Goal: Transaction & Acquisition: Purchase product/service

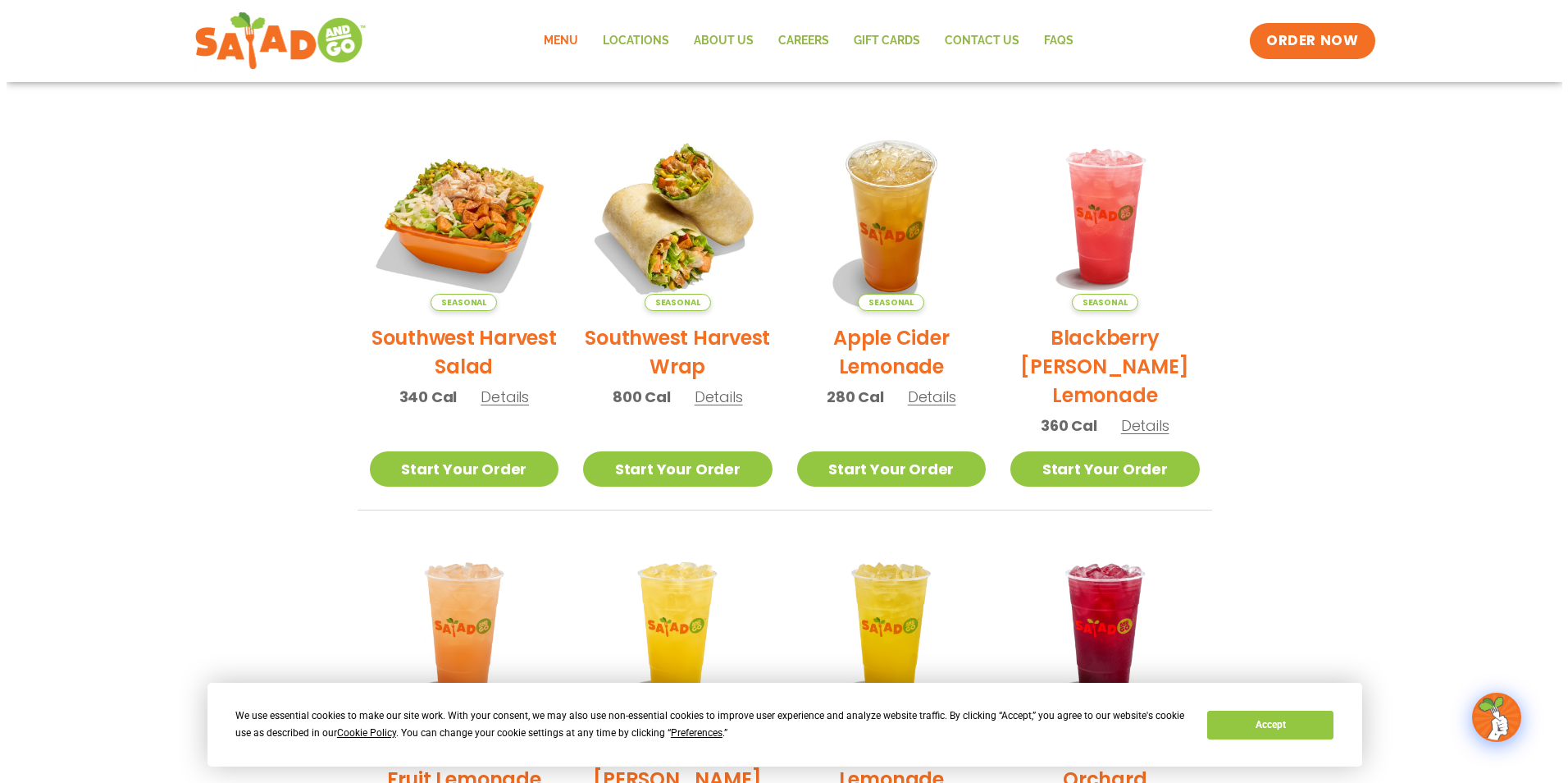
scroll to position [328, 0]
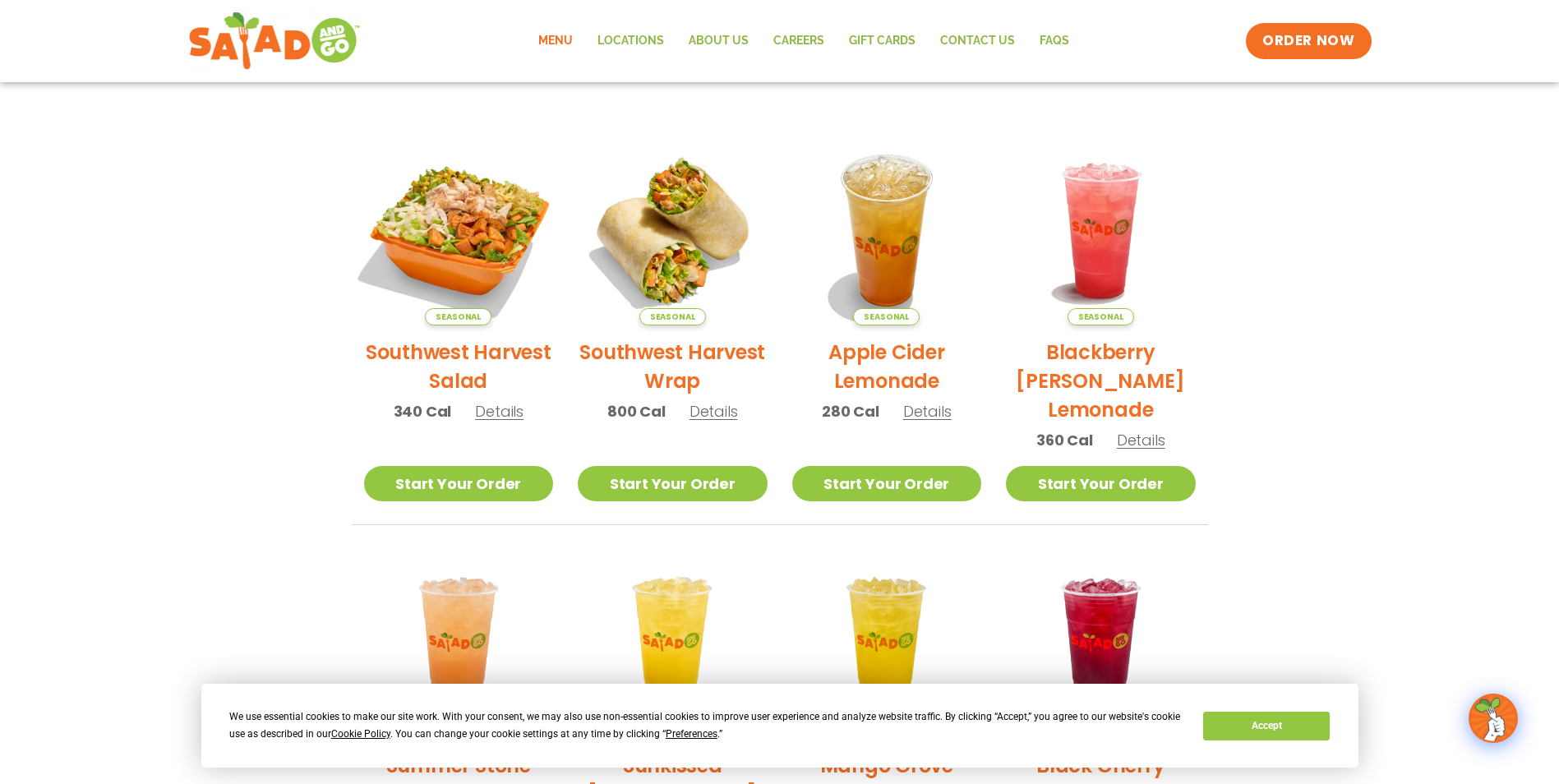
click at [449, 224] on img at bounding box center [457, 230] width 223 height 223
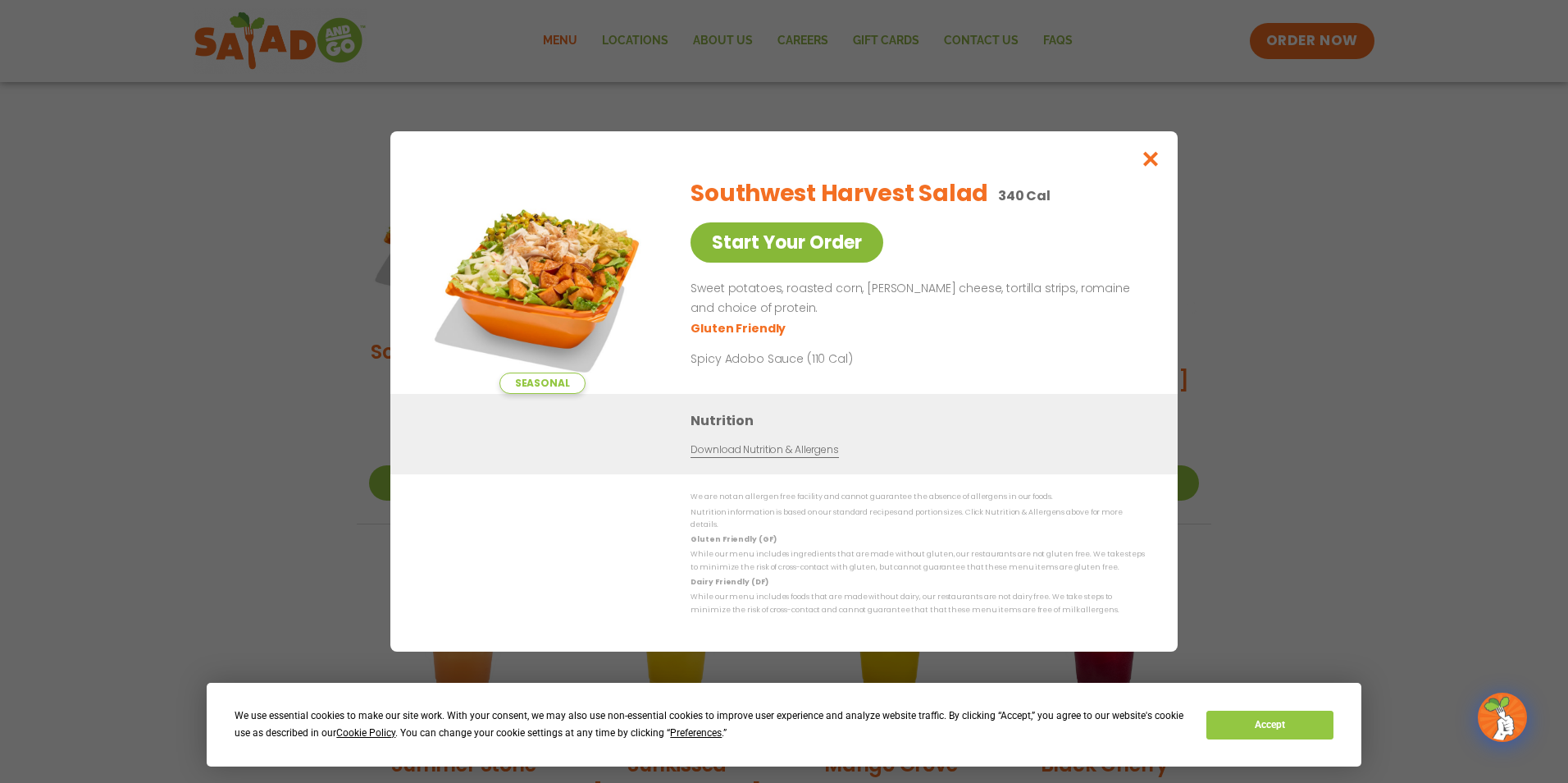
click at [818, 250] on link "Start Your Order" at bounding box center [786, 242] width 192 height 40
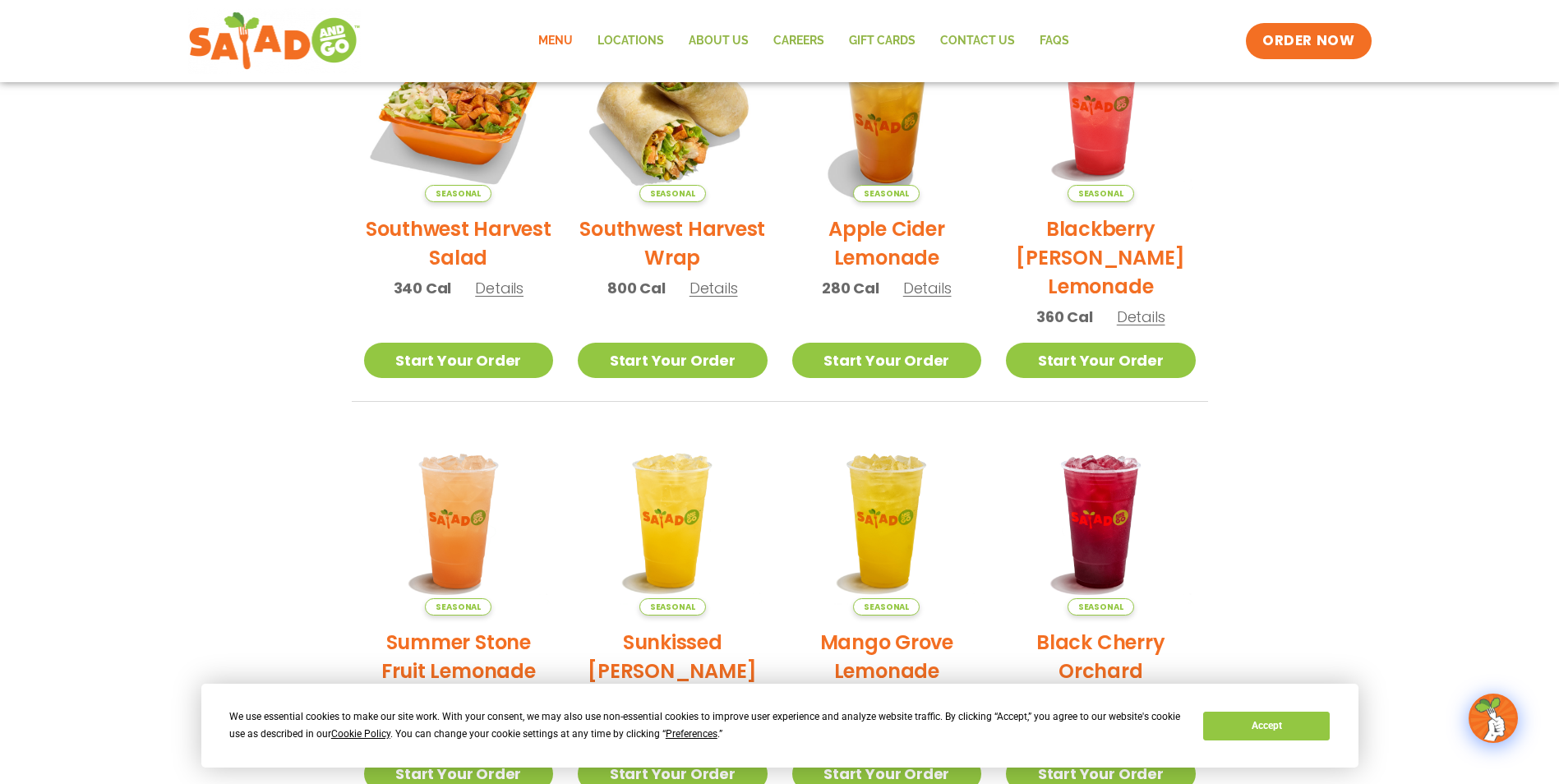
scroll to position [435, 0]
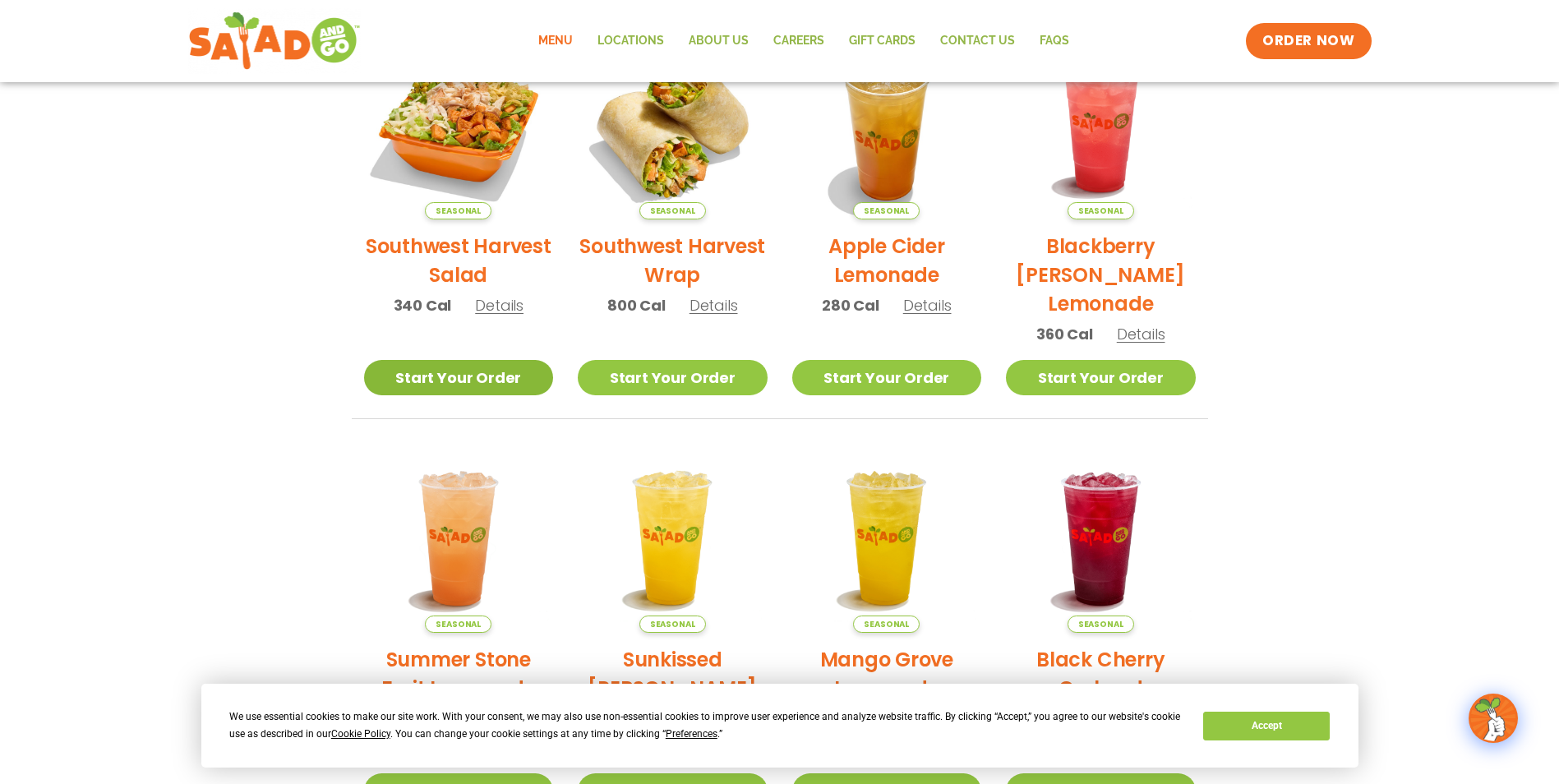
click at [445, 387] on link "Start Your Order" at bounding box center [458, 377] width 190 height 35
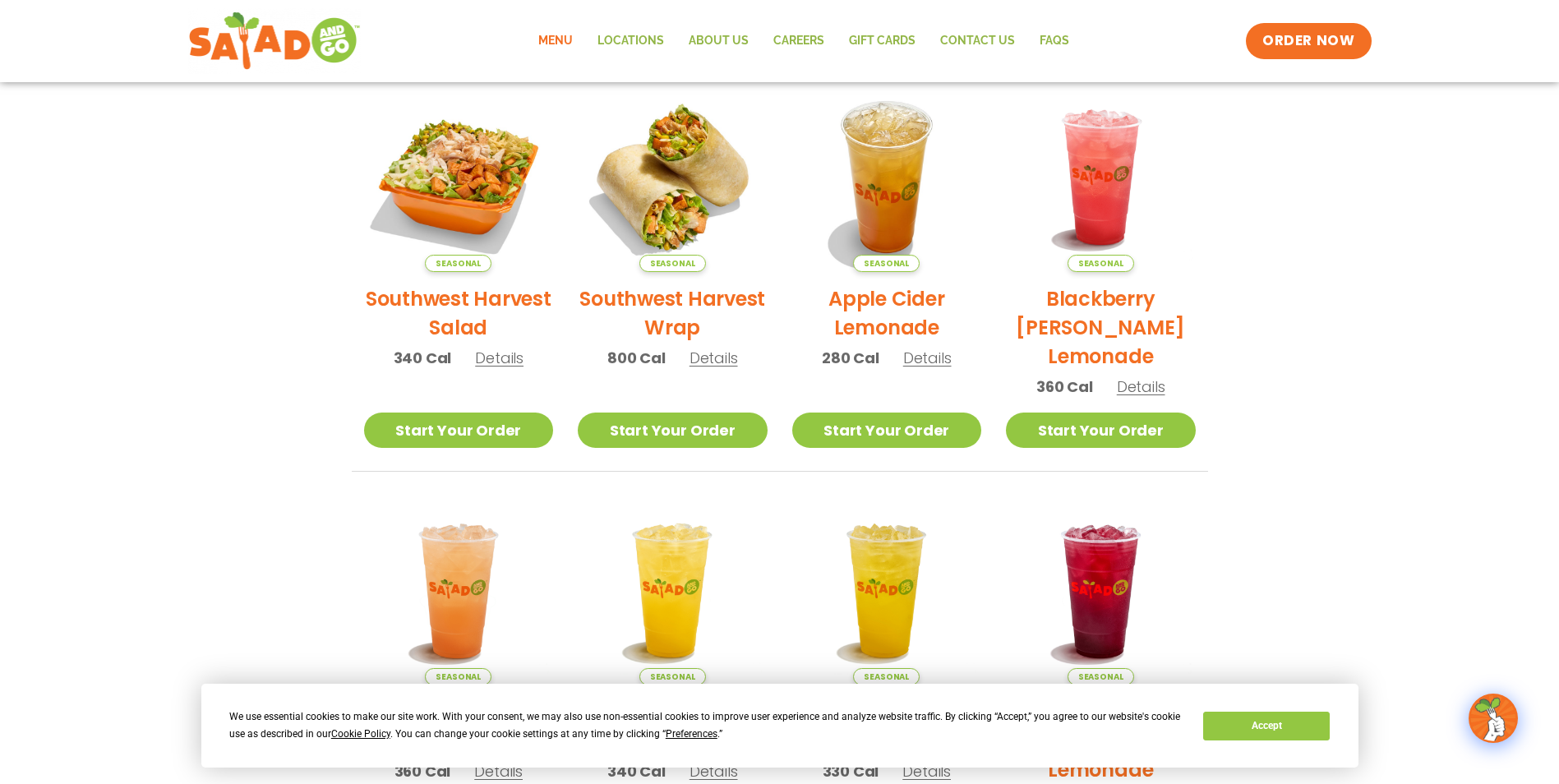
scroll to position [410, 0]
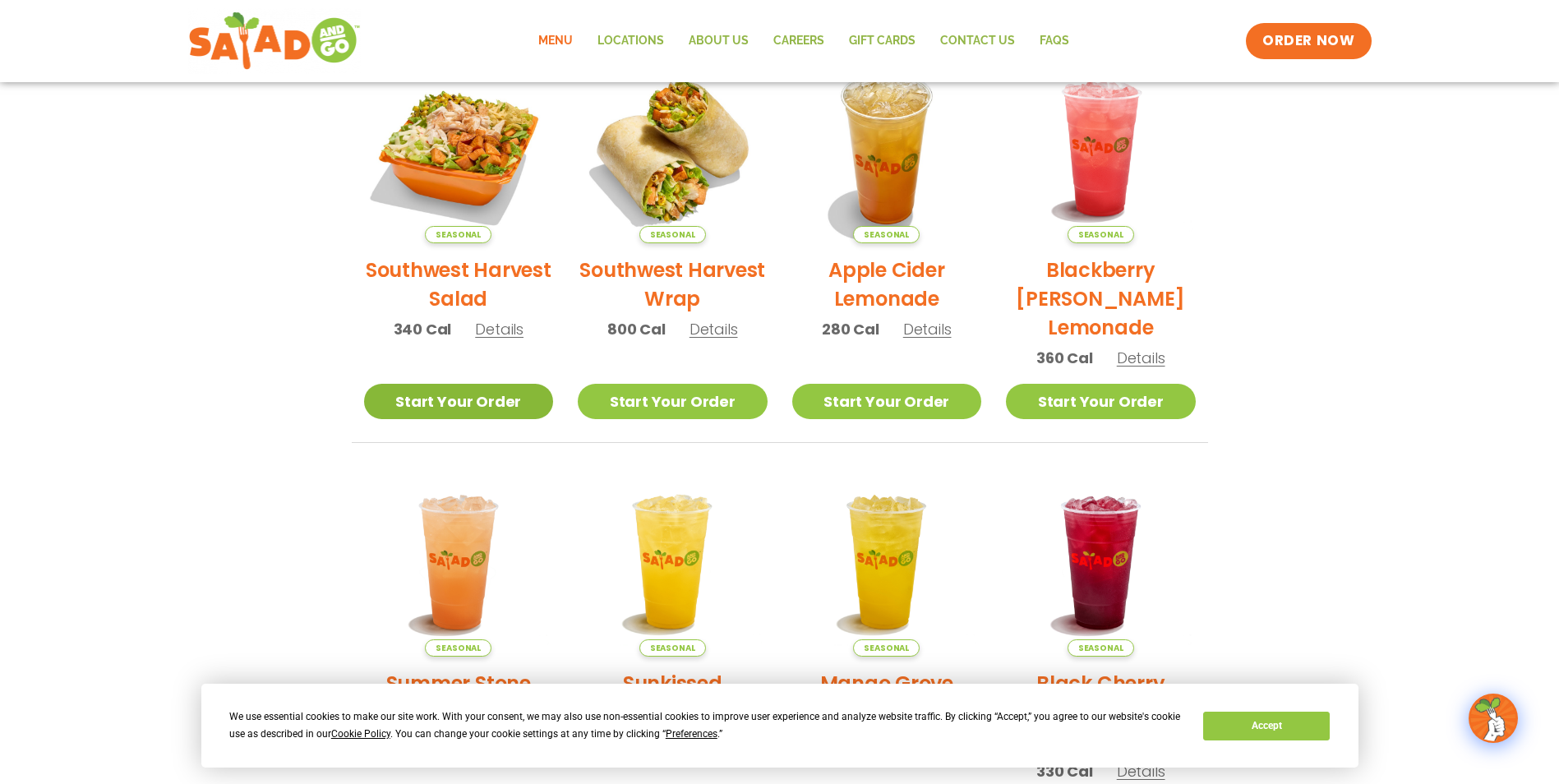
click at [442, 390] on link "Start Your Order" at bounding box center [458, 401] width 190 height 35
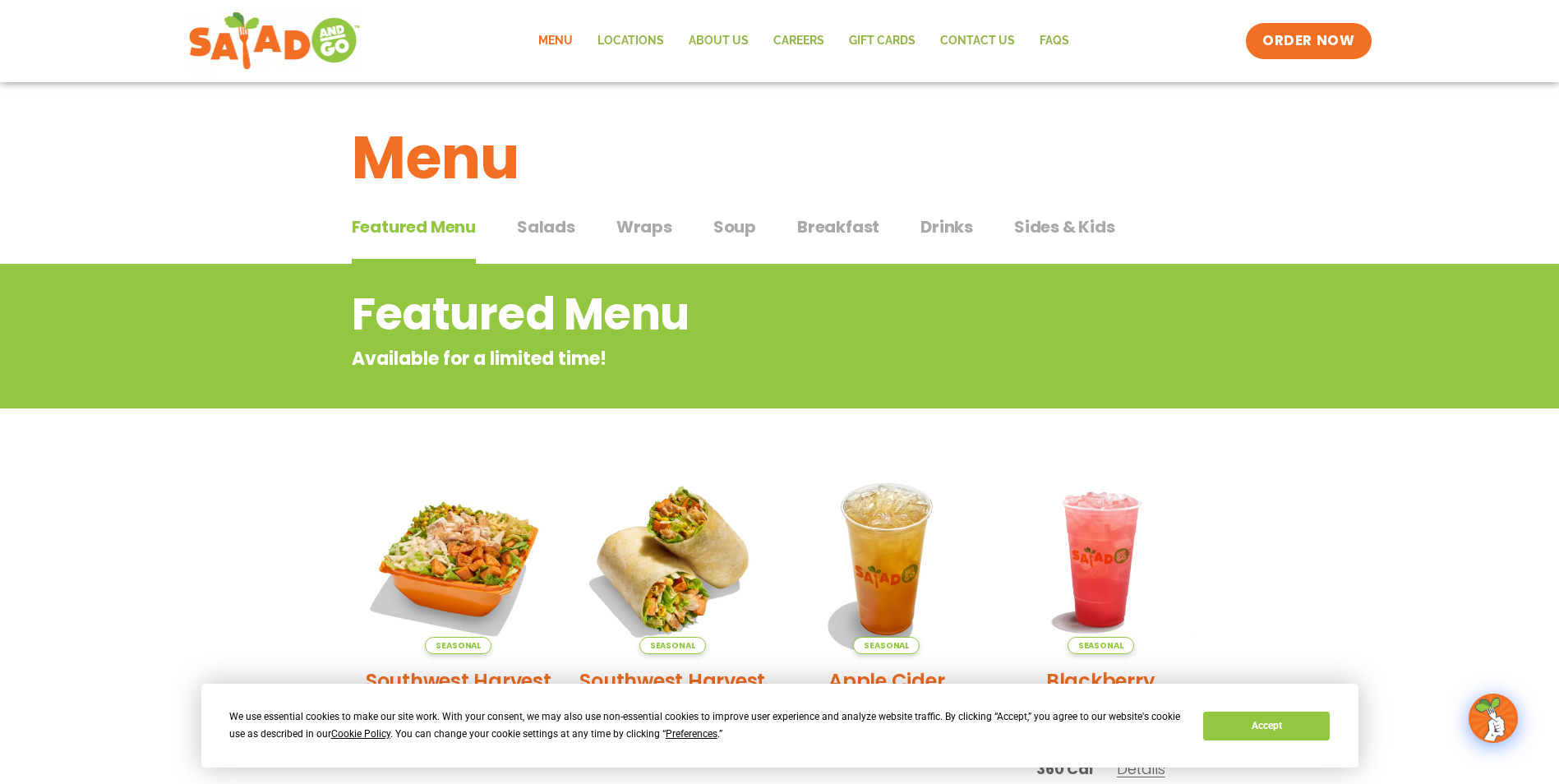
click at [548, 229] on span "Salads" at bounding box center [546, 226] width 58 height 24
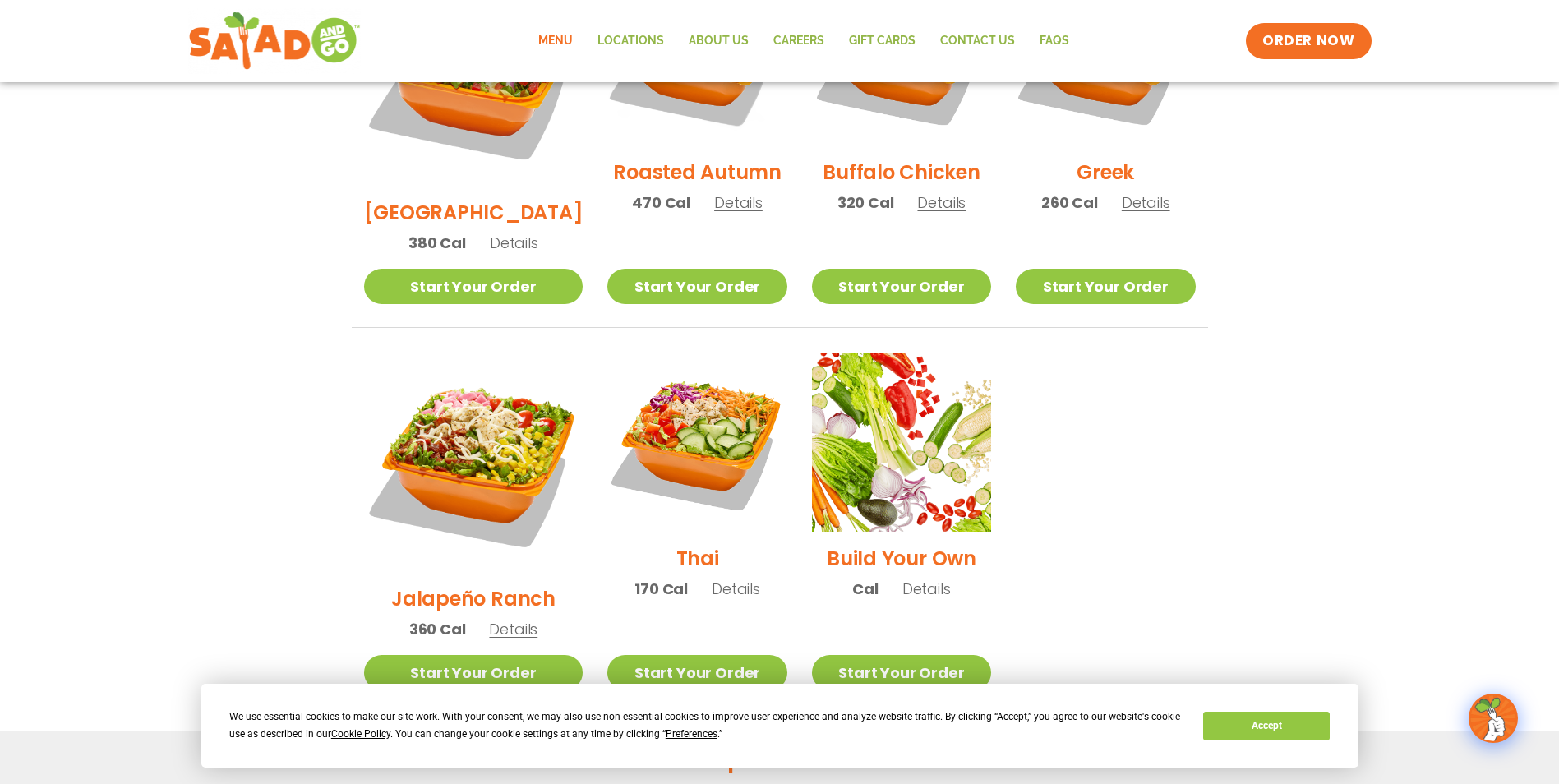
scroll to position [1068, 0]
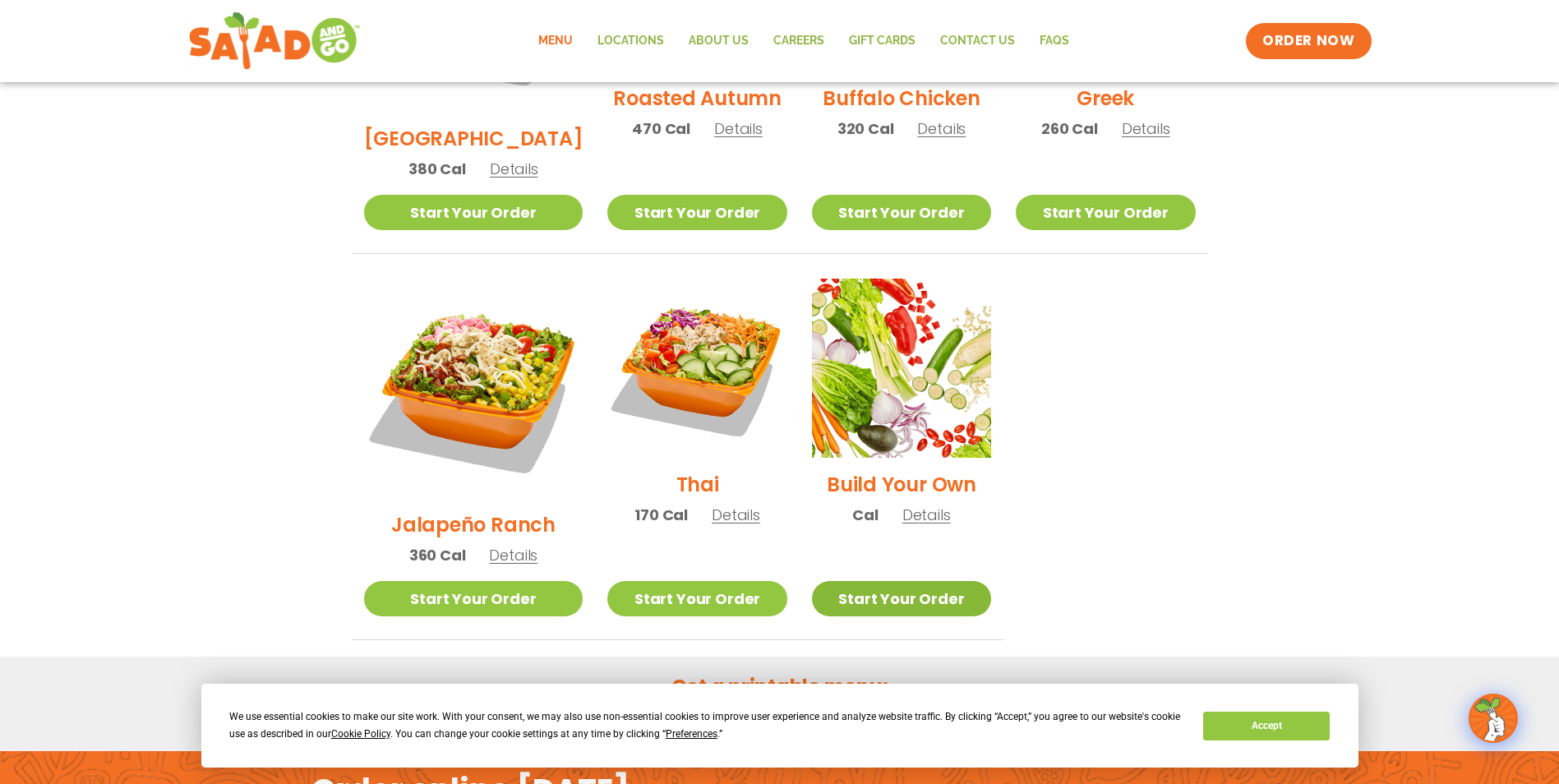
click at [895, 581] on link "Start Your Order" at bounding box center [901, 598] width 179 height 35
click at [862, 581] on link "Start Your Order" at bounding box center [901, 598] width 179 height 35
